Goal: Check status: Check status

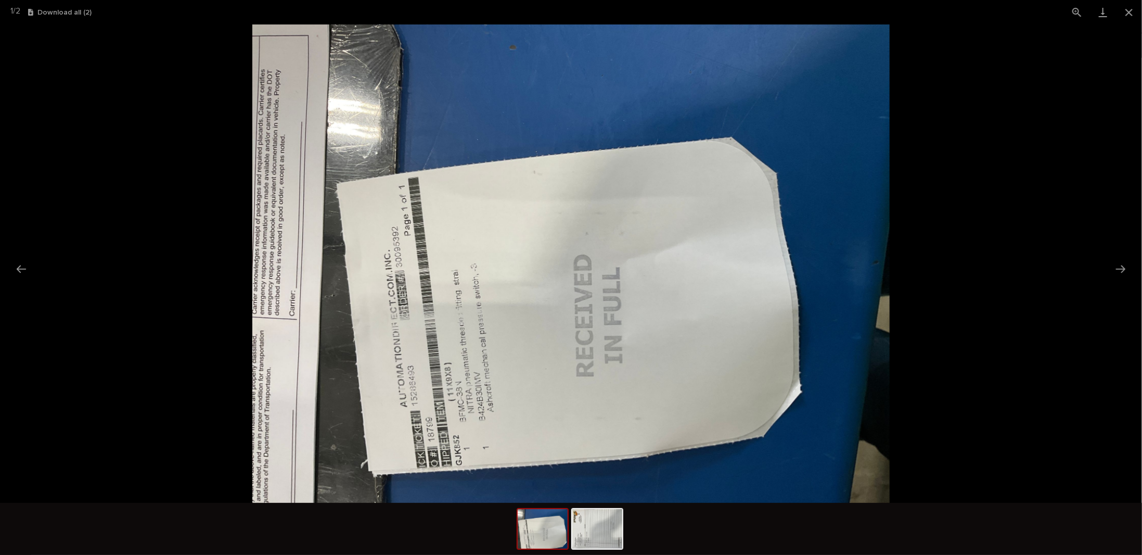
scroll to position [75, 0]
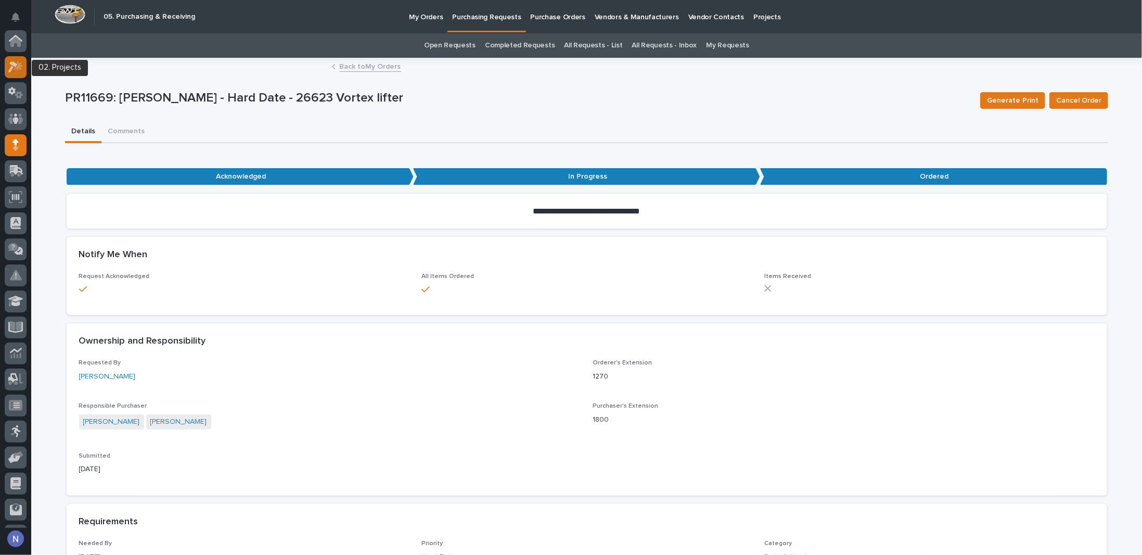
click at [23, 67] on icon at bounding box center [15, 67] width 15 height 12
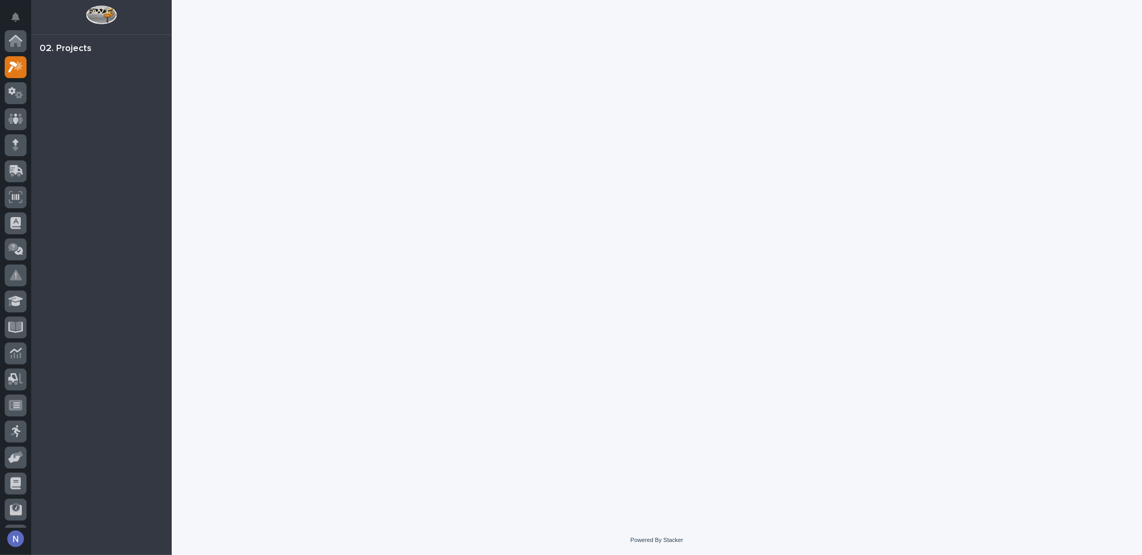
scroll to position [26, 0]
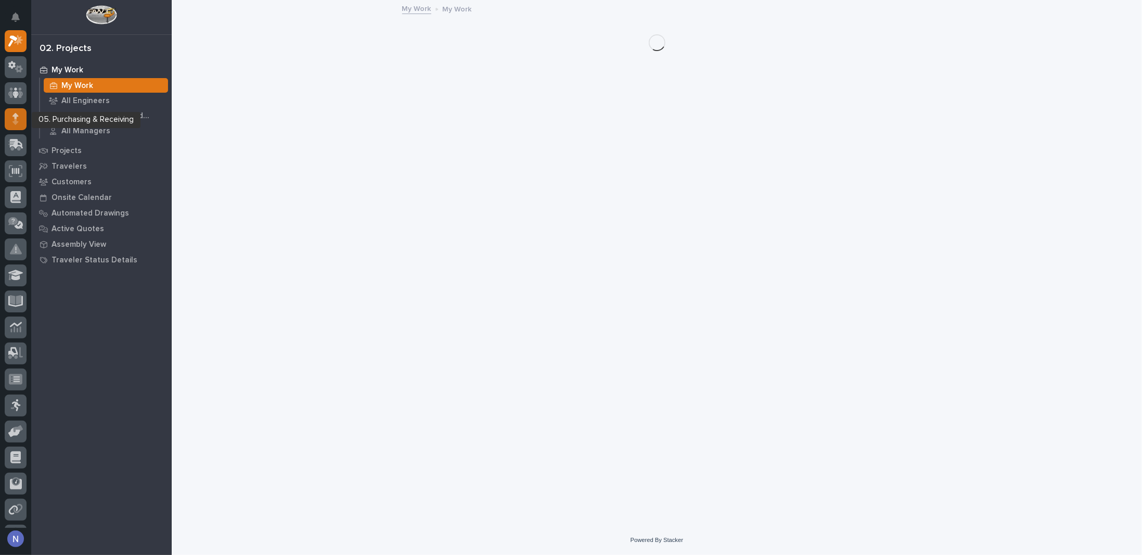
click at [9, 120] on div at bounding box center [16, 119] width 22 height 22
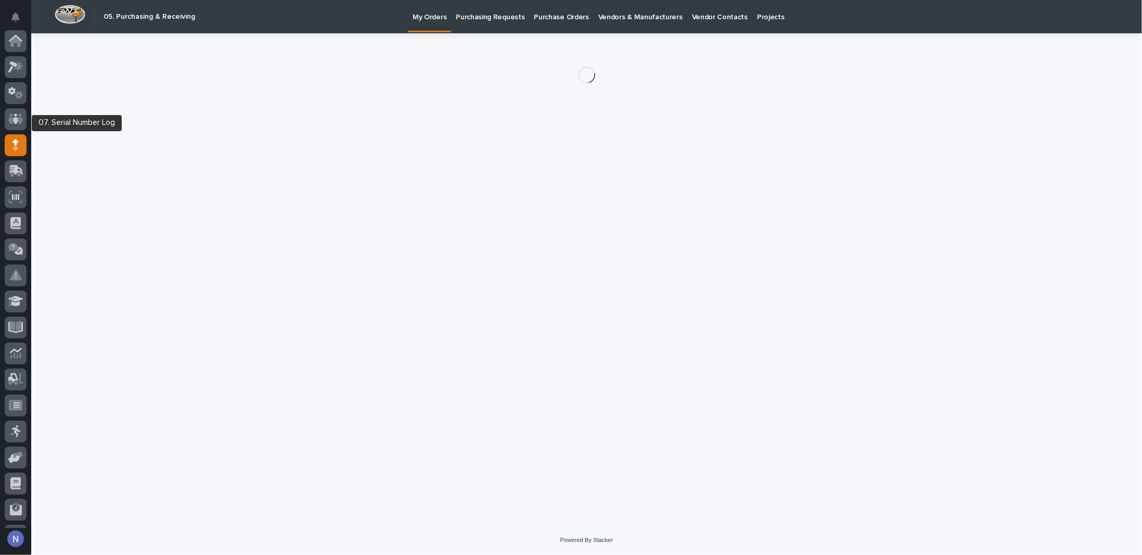
scroll to position [75, 0]
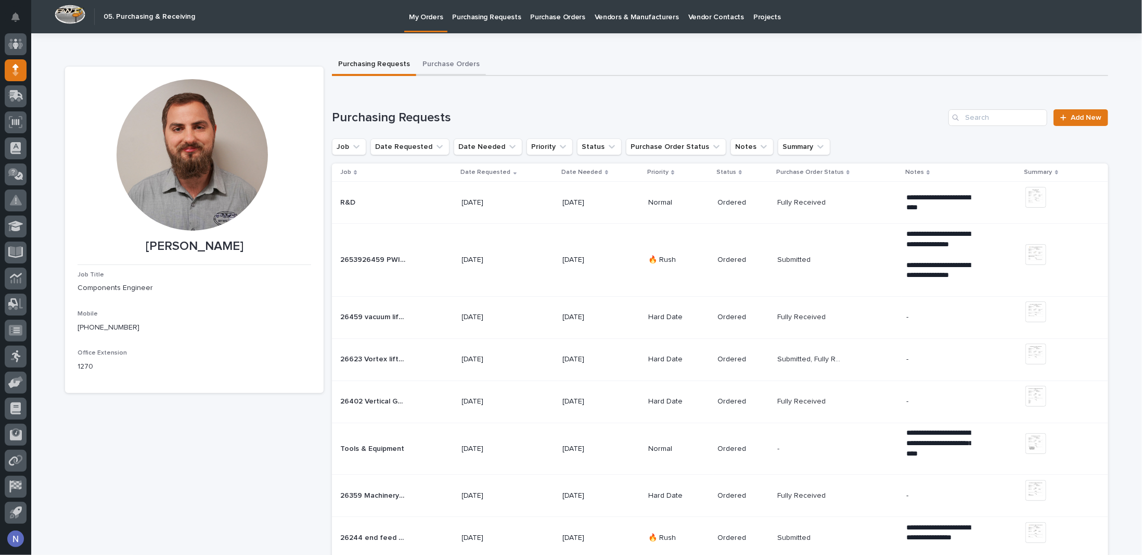
click at [446, 67] on button "Purchase Orders" at bounding box center [451, 65] width 70 height 22
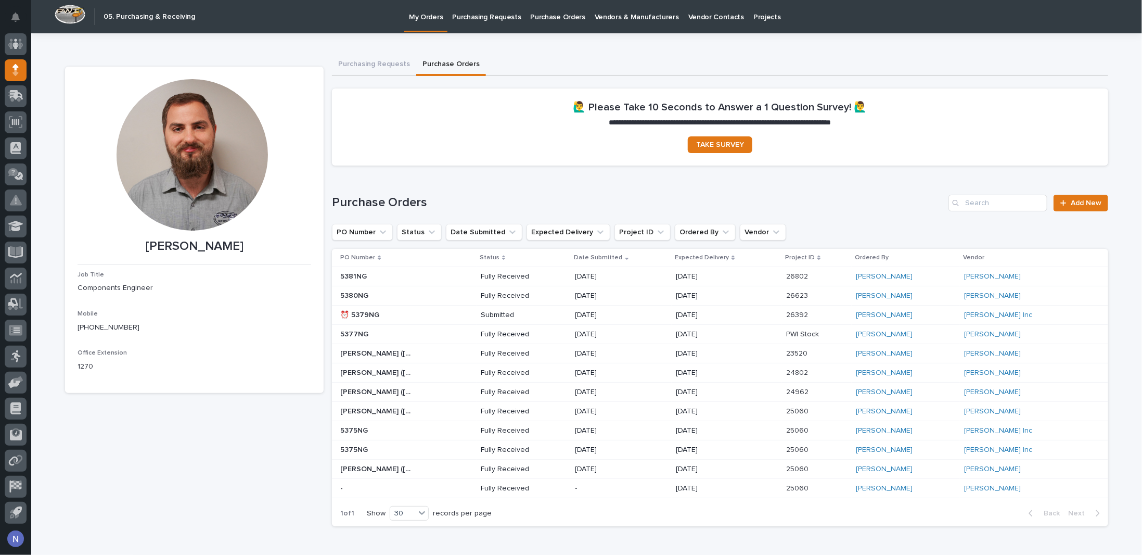
click at [467, 279] on div "5381NG 5381NG" at bounding box center [406, 276] width 132 height 17
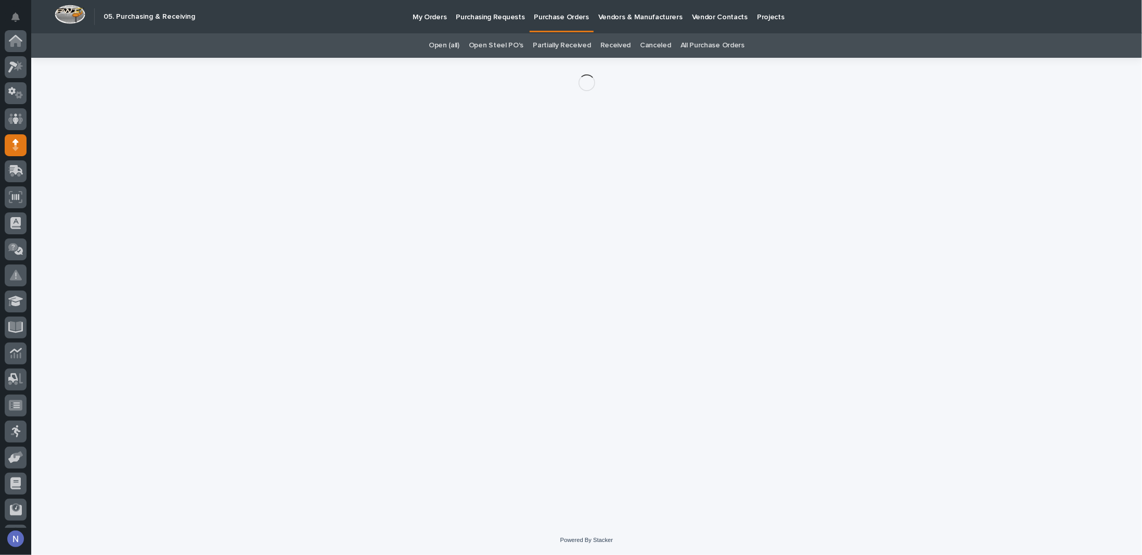
scroll to position [75, 0]
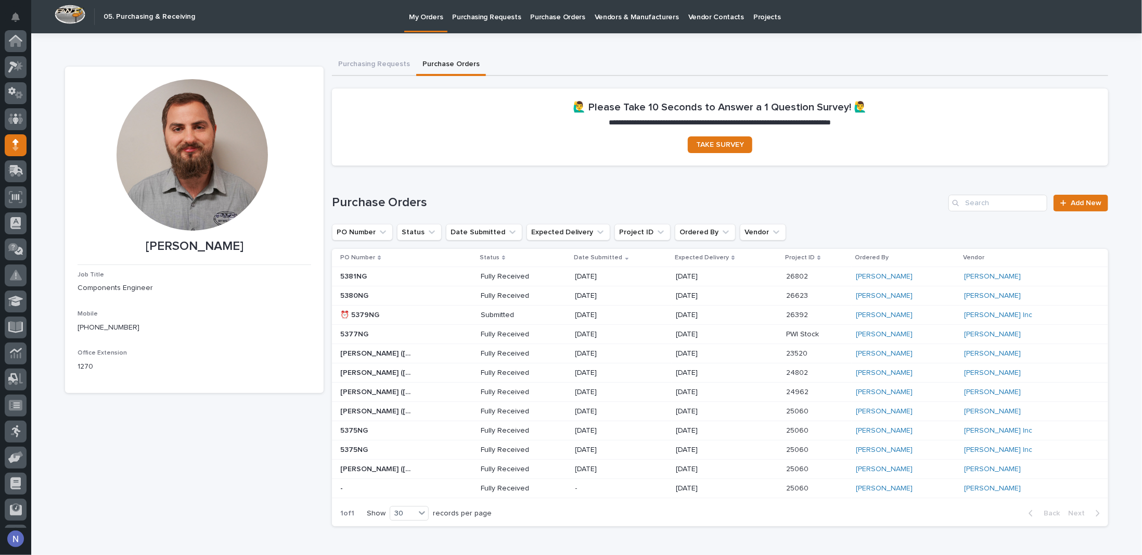
scroll to position [75, 0]
click at [453, 300] on div "5380NG 5380NG" at bounding box center [406, 295] width 132 height 17
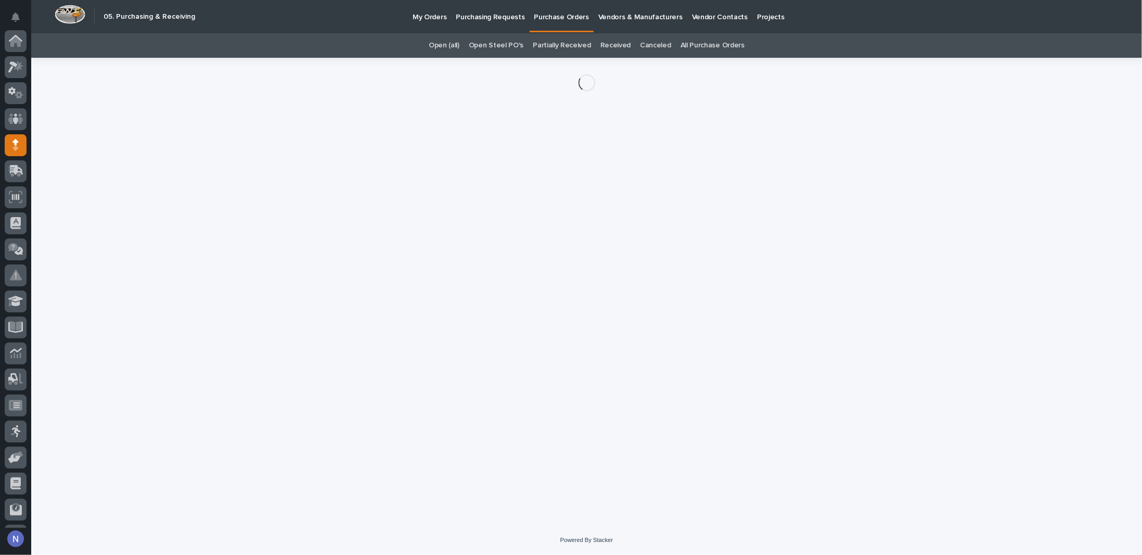
scroll to position [75, 0]
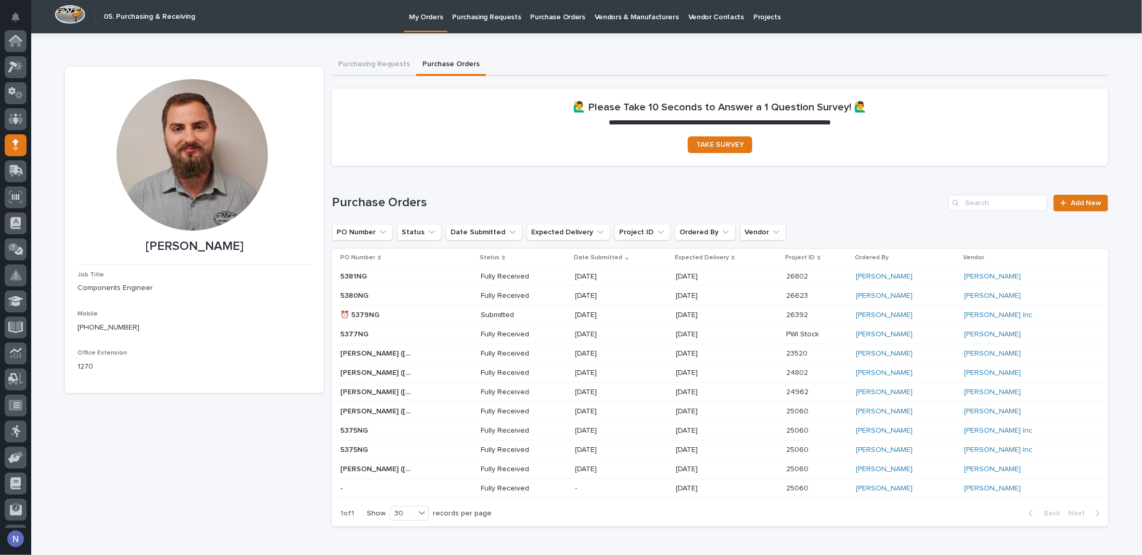
scroll to position [75, 0]
click at [447, 314] on div "⏰ 5379NG ⏰ 5379NG" at bounding box center [406, 314] width 132 height 17
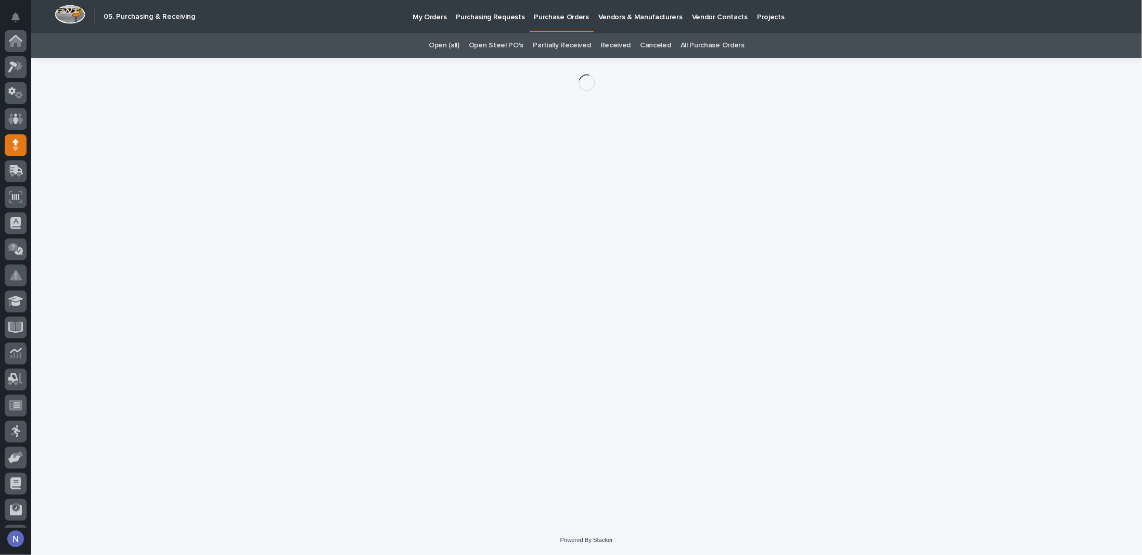
scroll to position [75, 0]
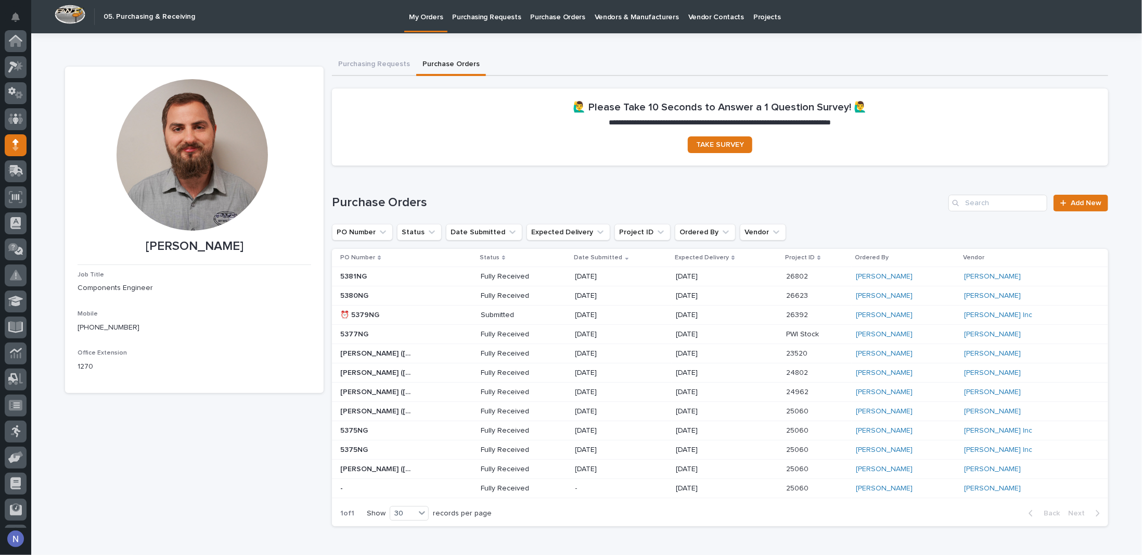
scroll to position [75, 0]
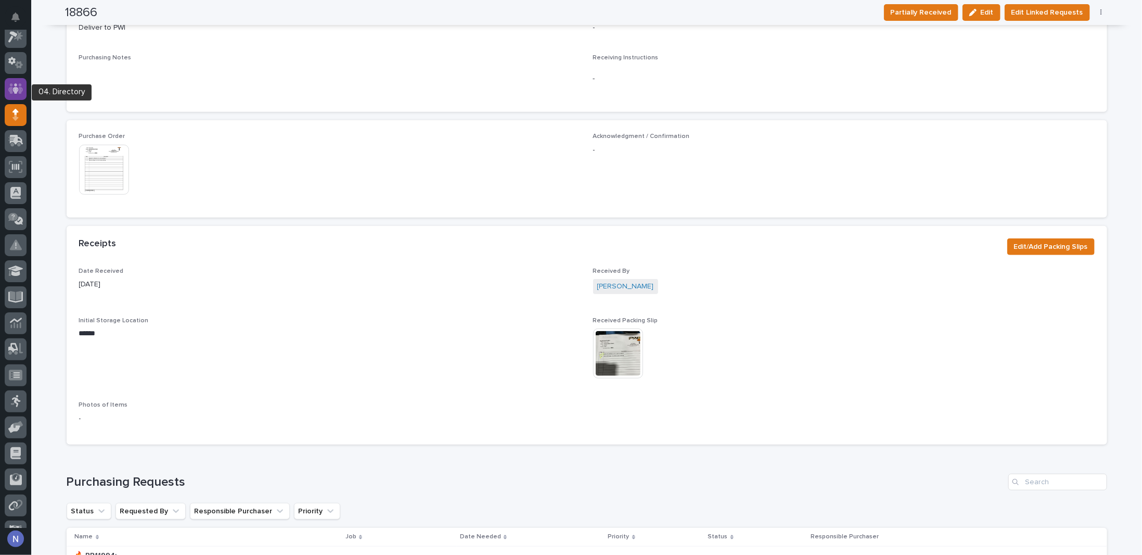
scroll to position [5, 0]
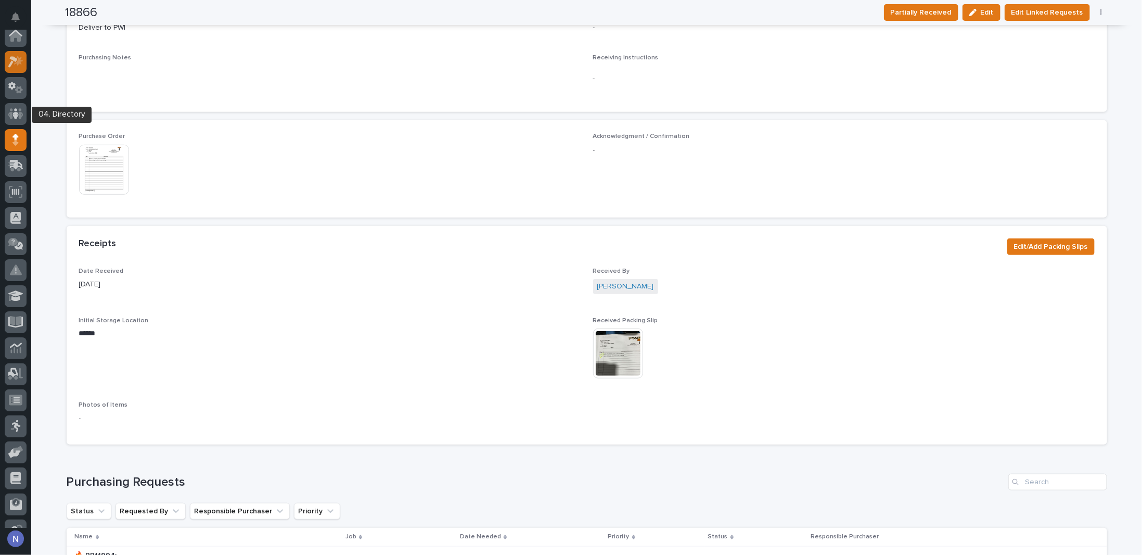
click at [18, 53] on div at bounding box center [16, 62] width 22 height 22
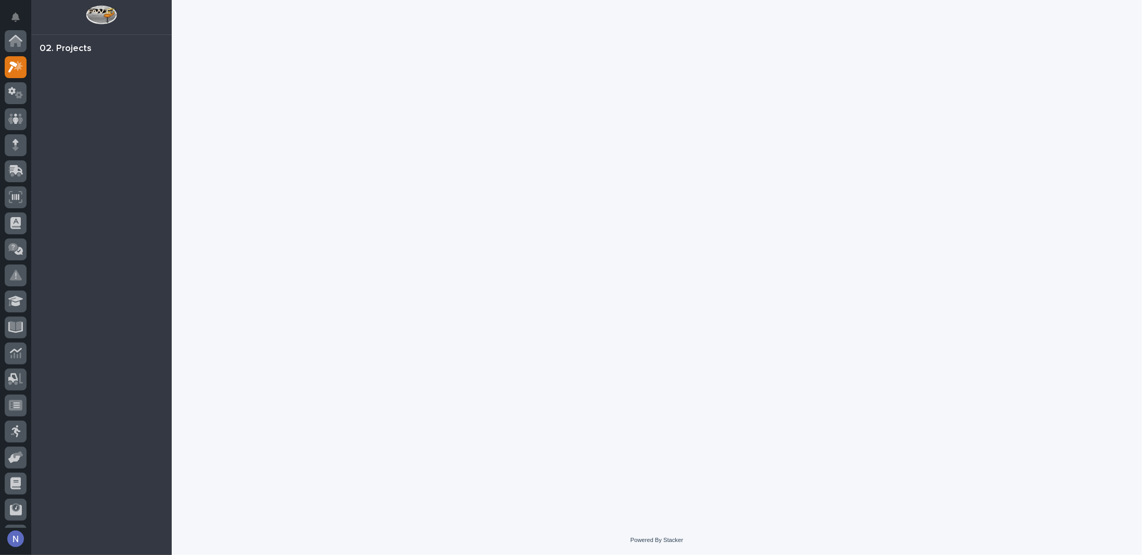
scroll to position [26, 0]
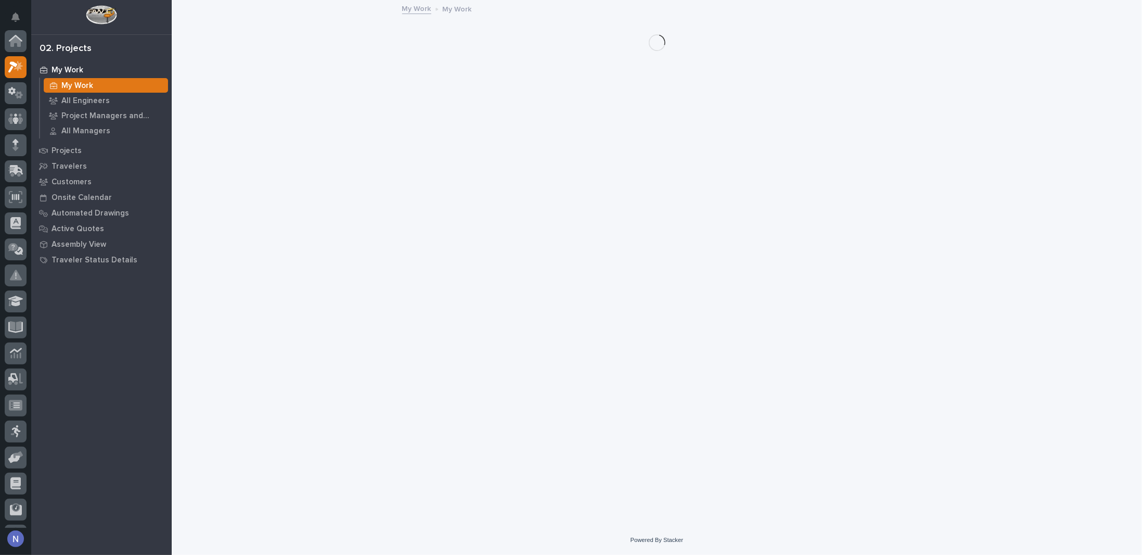
scroll to position [26, 0]
